Goal: Navigation & Orientation: Find specific page/section

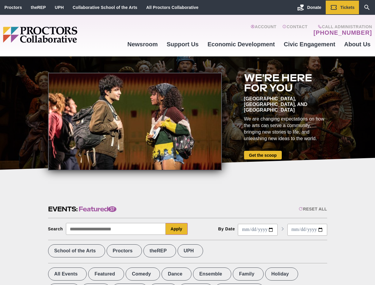
click at [187, 142] on div at bounding box center [135, 122] width 174 height 98
click at [312, 209] on div "Reset All" at bounding box center [313, 209] width 28 height 5
click at [177, 229] on button "Apply" at bounding box center [177, 229] width 22 height 12
